Goal: Task Accomplishment & Management: Manage account settings

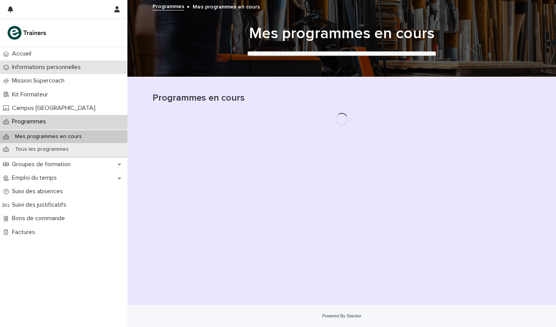
click at [39, 67] on p "Informations personnelles" at bounding box center [48, 67] width 78 height 7
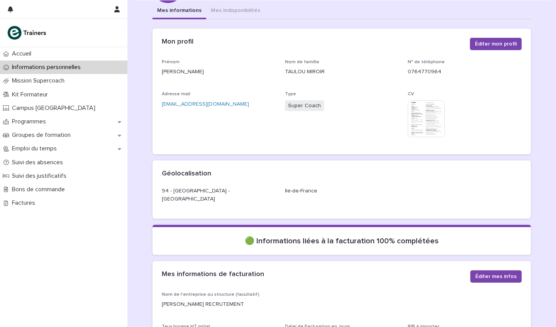
scroll to position [99, 0]
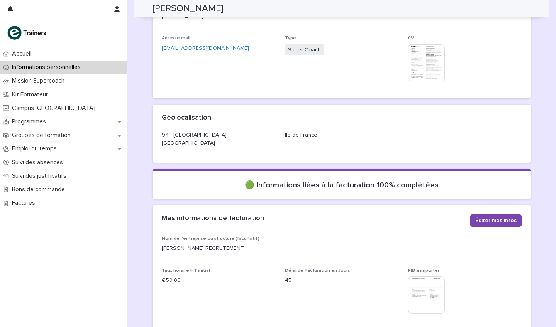
click at [419, 67] on img at bounding box center [425, 62] width 37 height 37
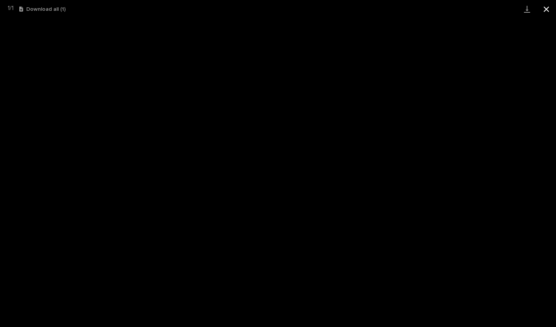
click at [542, 12] on button "Close gallery" at bounding box center [545, 9] width 19 height 18
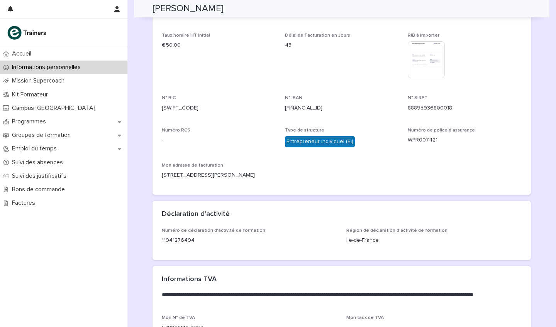
scroll to position [315, 0]
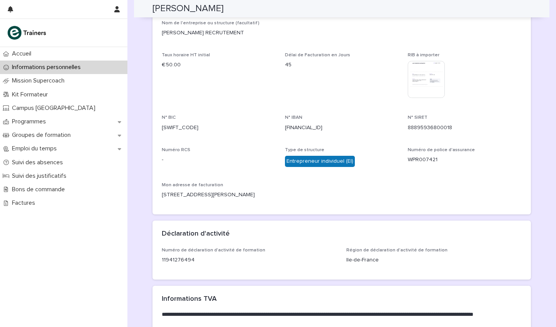
click at [419, 64] on img at bounding box center [425, 79] width 37 height 37
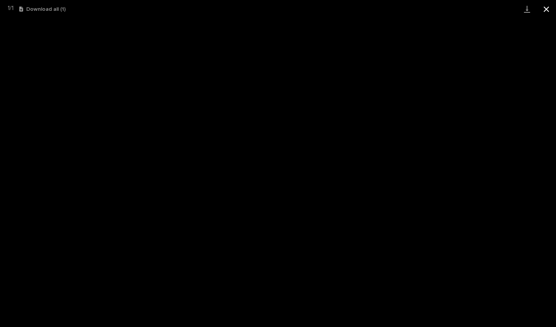
click at [545, 9] on button "Close gallery" at bounding box center [545, 9] width 19 height 18
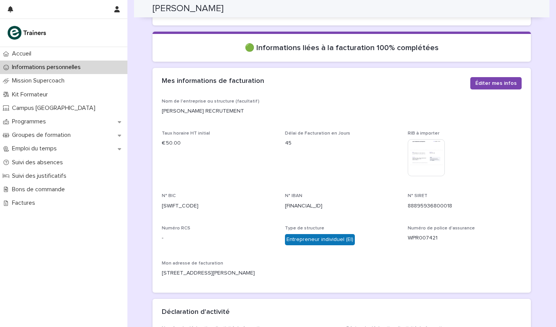
scroll to position [236, 0]
click at [482, 80] on span "Éditer mes infos" at bounding box center [495, 84] width 41 height 8
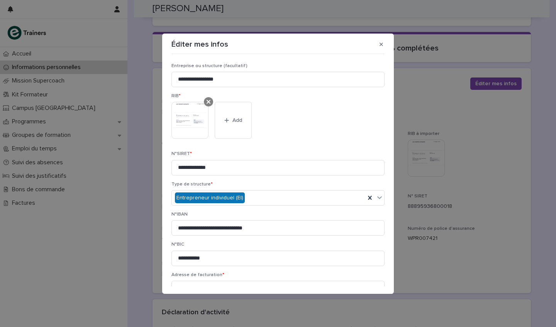
click at [209, 101] on icon at bounding box center [208, 102] width 4 height 4
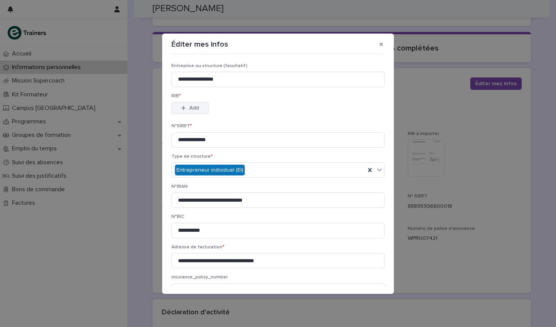
click at [194, 109] on span "Add" at bounding box center [194, 107] width 10 height 5
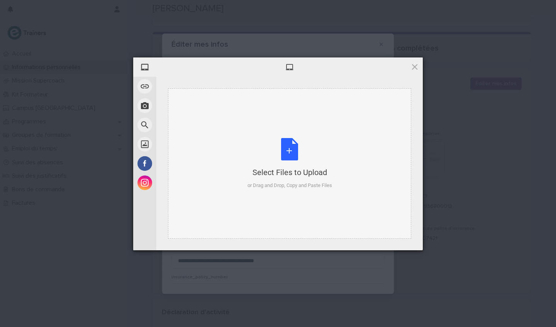
click at [290, 148] on div "Select Files to Upload or Drag and Drop, Copy and Paste Files" at bounding box center [289, 163] width 84 height 51
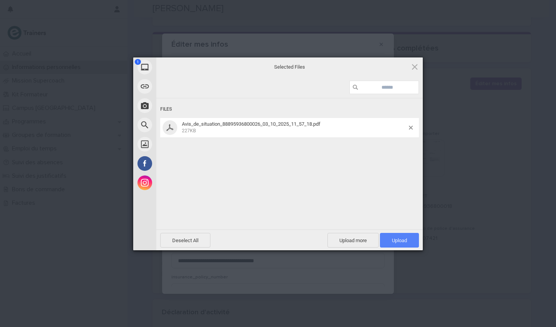
click at [395, 240] on span "Upload 1" at bounding box center [399, 241] width 15 height 6
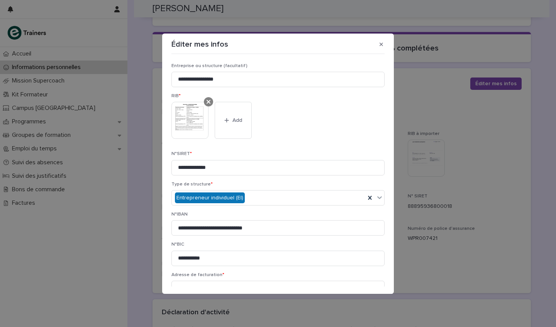
click at [208, 104] on icon at bounding box center [208, 102] width 4 height 6
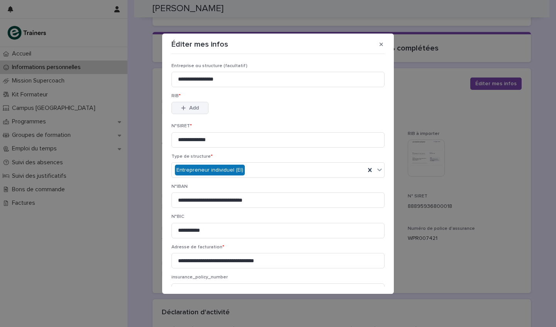
click at [191, 106] on span "Add" at bounding box center [194, 107] width 10 height 5
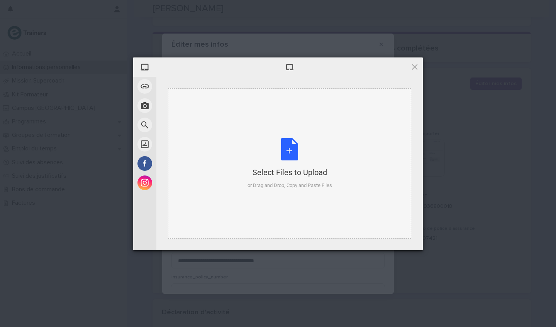
click at [284, 141] on div "Select Files to Upload or Drag and Drop, Copy and Paste Files" at bounding box center [289, 163] width 84 height 51
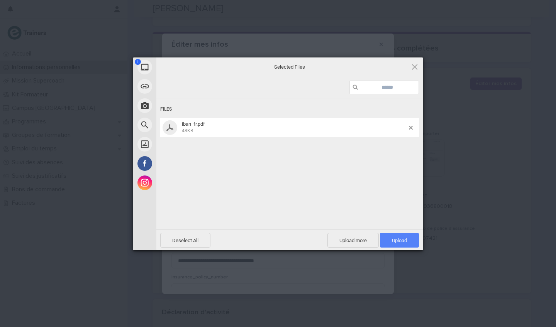
click at [401, 240] on span "Upload 1" at bounding box center [399, 241] width 15 height 6
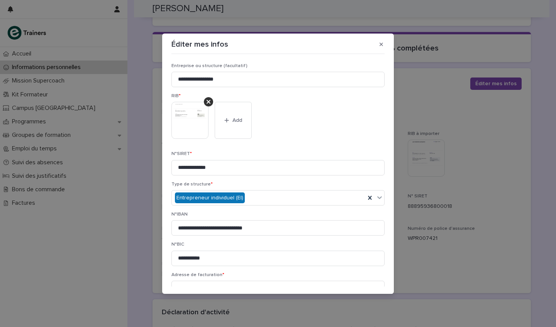
click at [199, 110] on img at bounding box center [189, 120] width 37 height 37
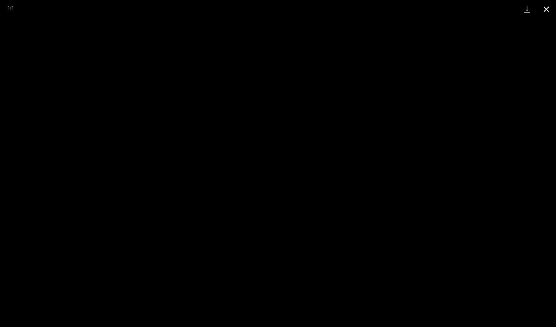
click at [547, 9] on button "Close gallery" at bounding box center [545, 9] width 19 height 18
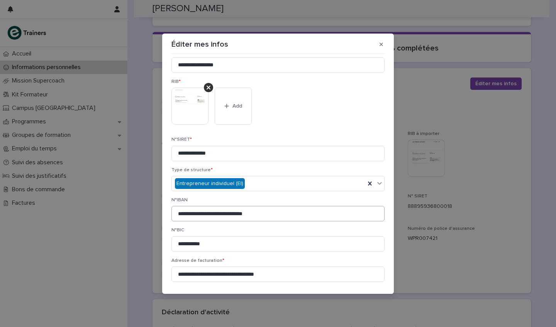
scroll to position [14, 0]
click at [232, 157] on input "**********" at bounding box center [277, 153] width 213 height 15
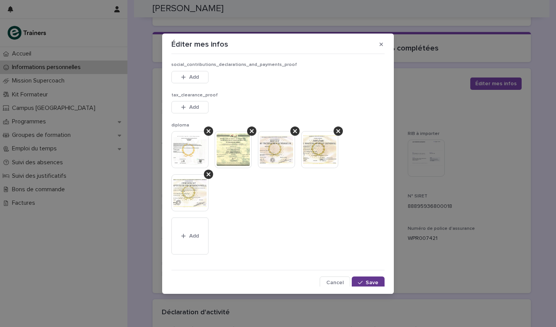
scroll to position [546, 0]
type input "**********"
click at [364, 278] on button "Save" at bounding box center [367, 283] width 33 height 12
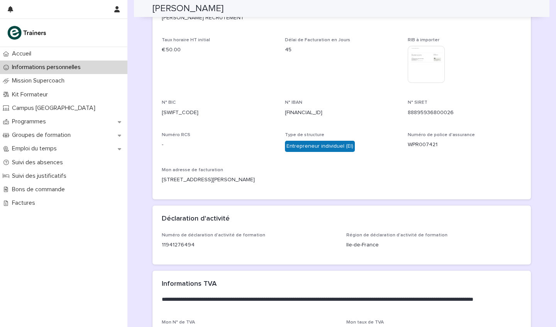
scroll to position [0, 0]
